Goal: Find contact information: Find contact information

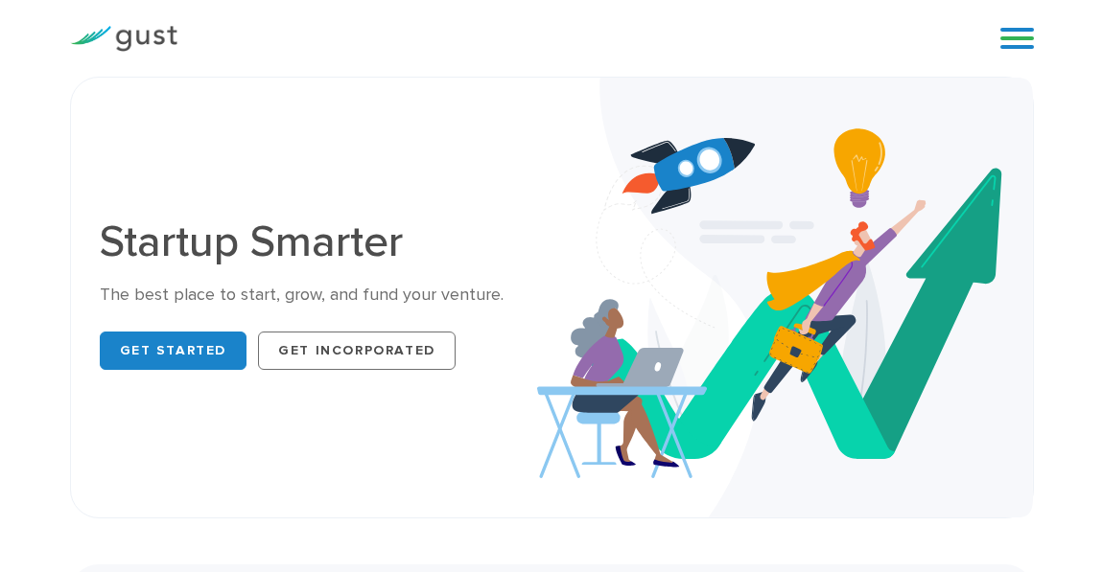
click at [1004, 53] on div "Blog FAQ Pricing Get Started Login Login" at bounding box center [1009, 39] width 77 height 58
click at [1009, 37] on link at bounding box center [1017, 38] width 34 height 29
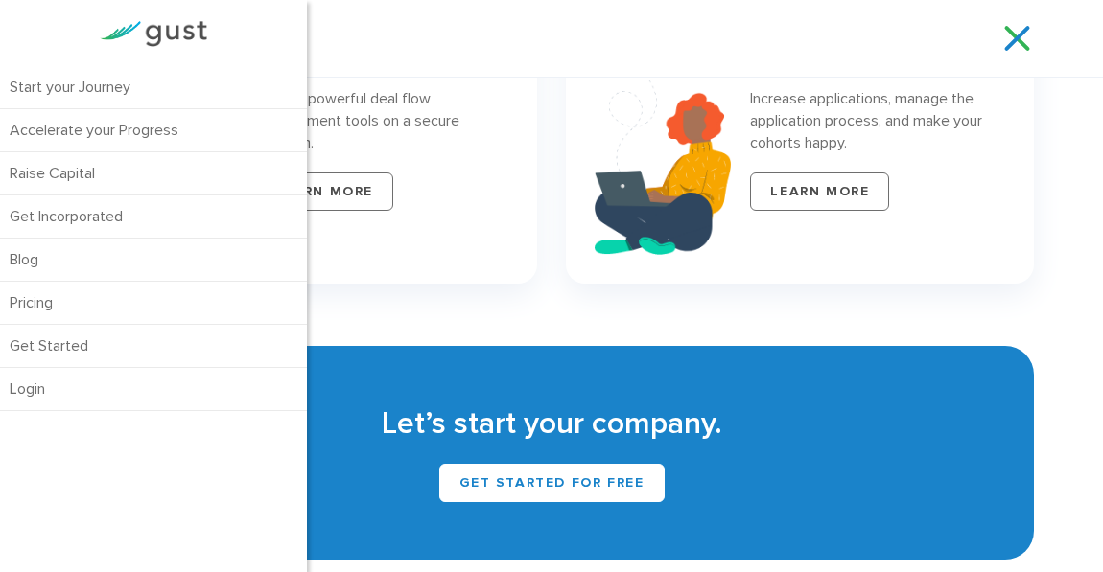
scroll to position [8184, 0]
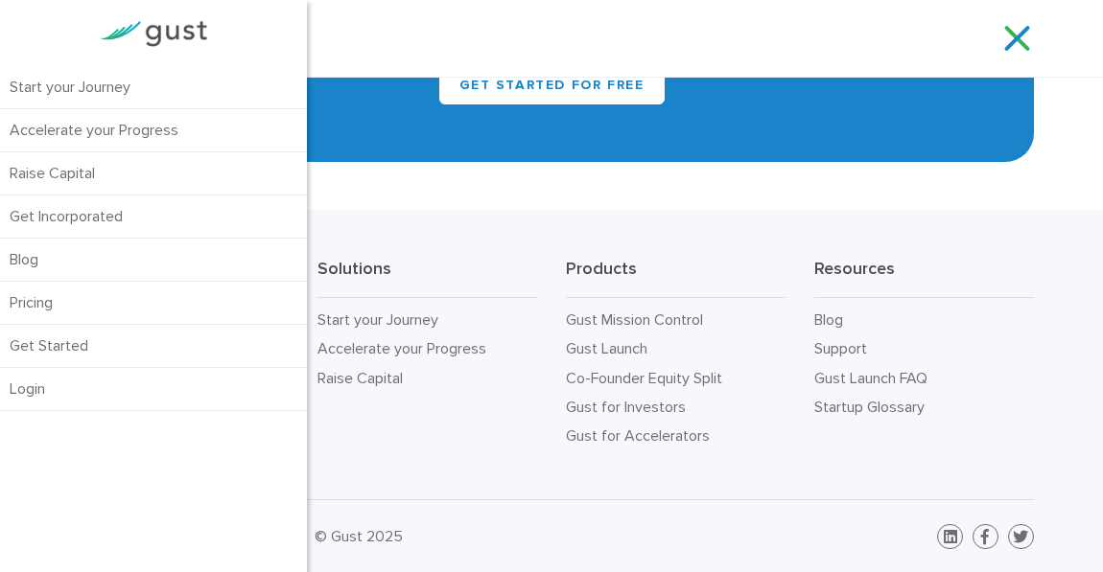
click at [1017, 37] on link at bounding box center [1017, 38] width 34 height 29
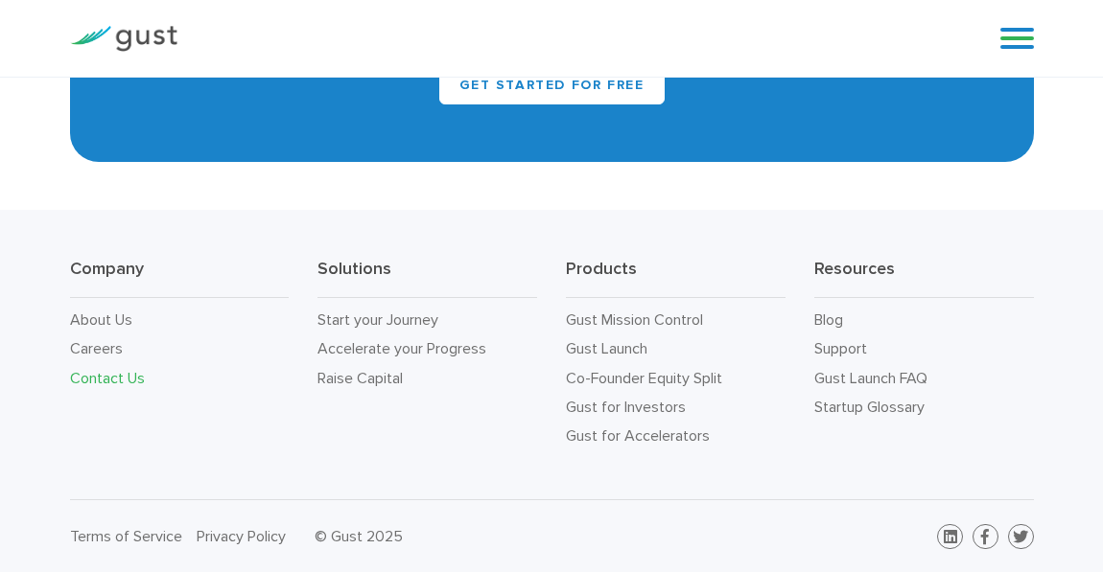
click at [80, 373] on link "Contact Us" at bounding box center [107, 378] width 75 height 18
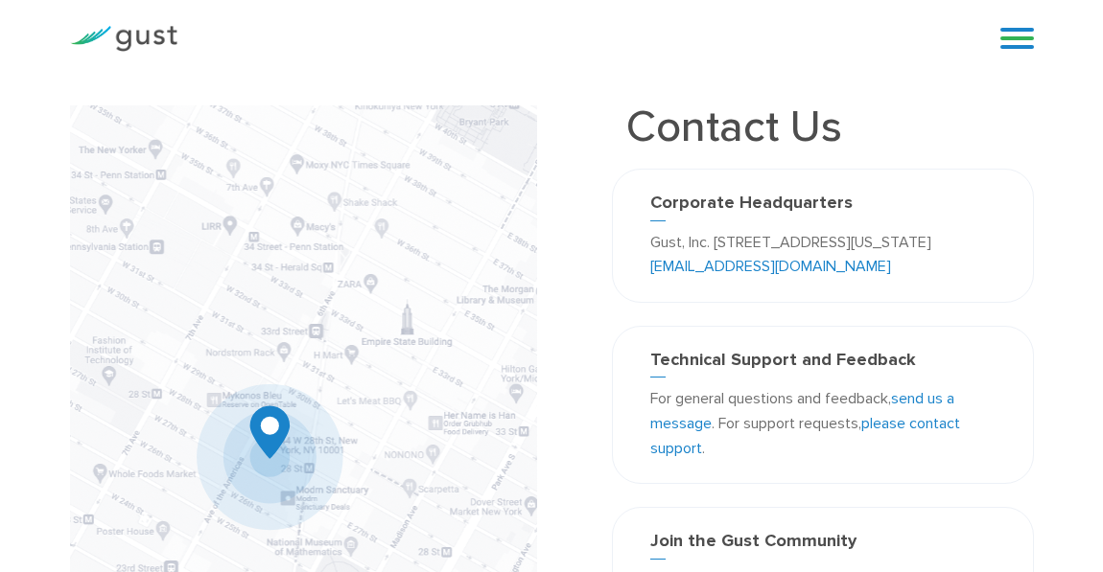
click at [904, 402] on link "send us a message" at bounding box center [802, 410] width 304 height 43
click at [1008, 43] on link at bounding box center [1017, 38] width 34 height 29
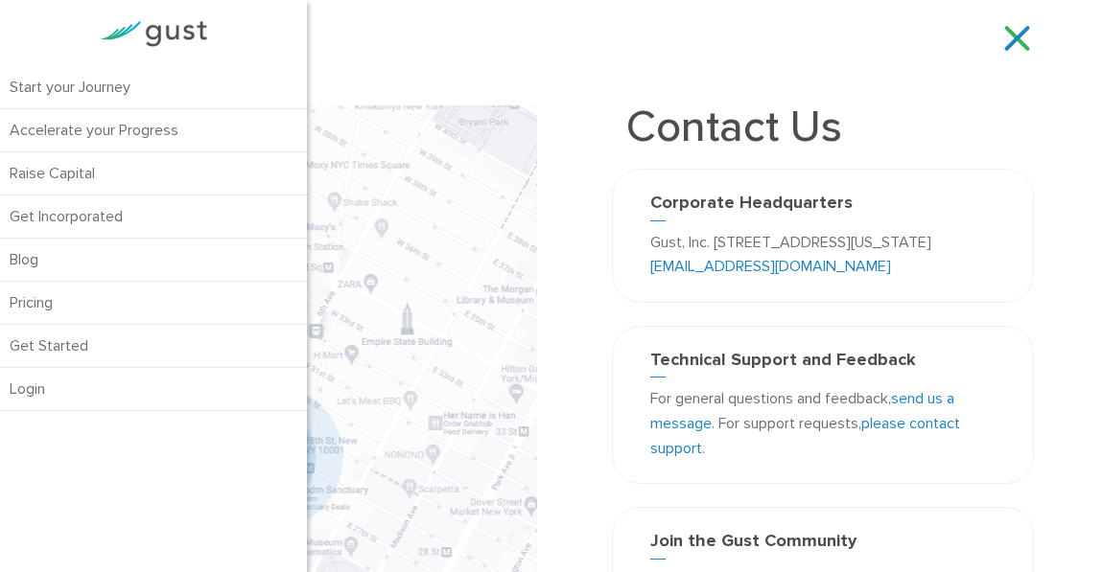
click at [880, 160] on div "Contact Us Corporate Headquarters Gust, Inc. [STREET_ADDRESS][US_STATE] [EMAIL_…" at bounding box center [823, 215] width 422 height 221
click at [902, 425] on link "please contact support" at bounding box center [805, 435] width 310 height 43
click at [1019, 40] on link at bounding box center [1017, 38] width 34 height 29
